Goal: Find specific page/section

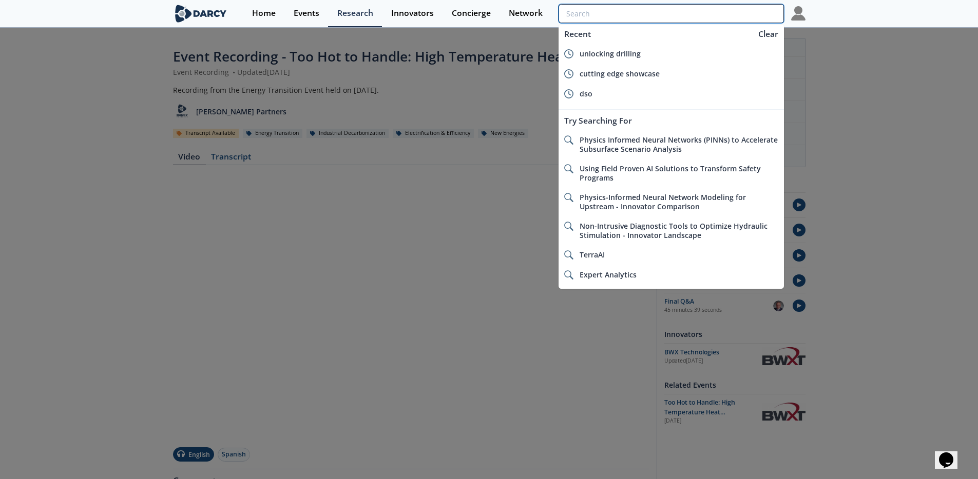
click at [717, 14] on input "search" at bounding box center [670, 13] width 225 height 19
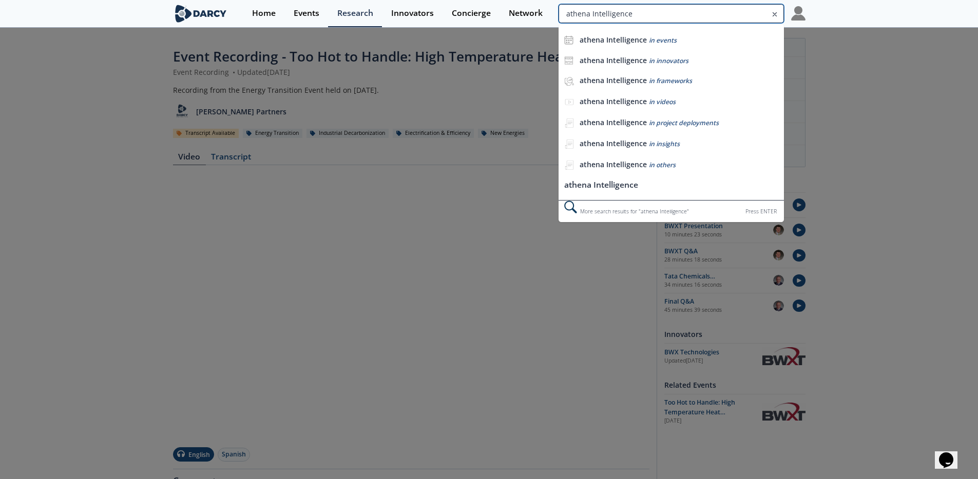
type input "athena Intelligence"
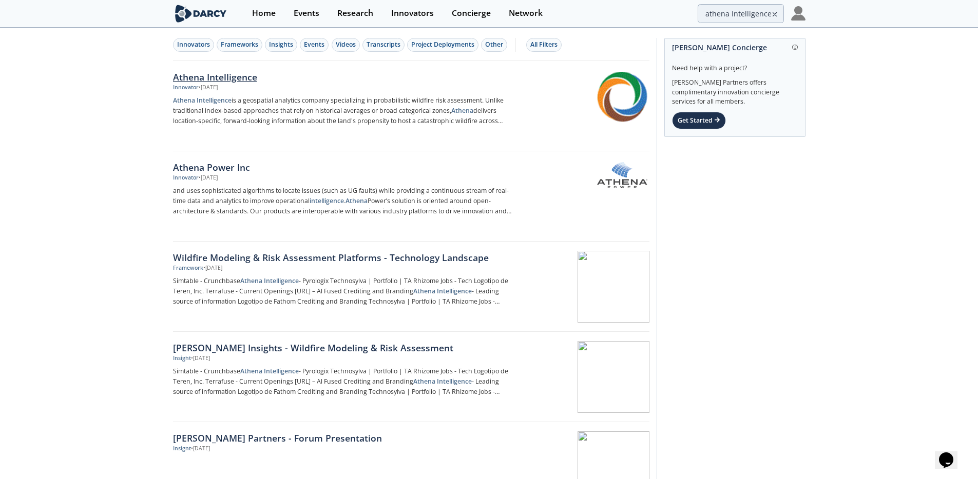
click at [188, 96] on strong "Athena" at bounding box center [184, 100] width 22 height 9
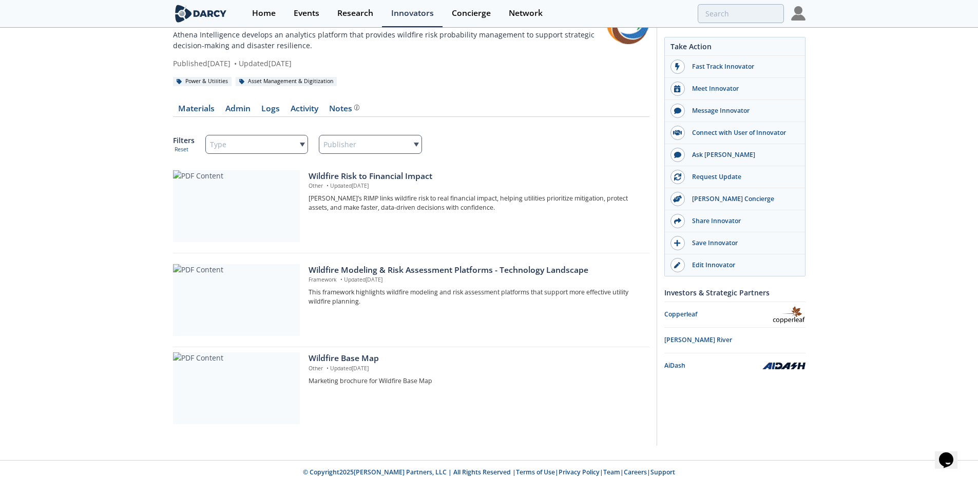
scroll to position [44, 0]
